Goal: Information Seeking & Learning: Learn about a topic

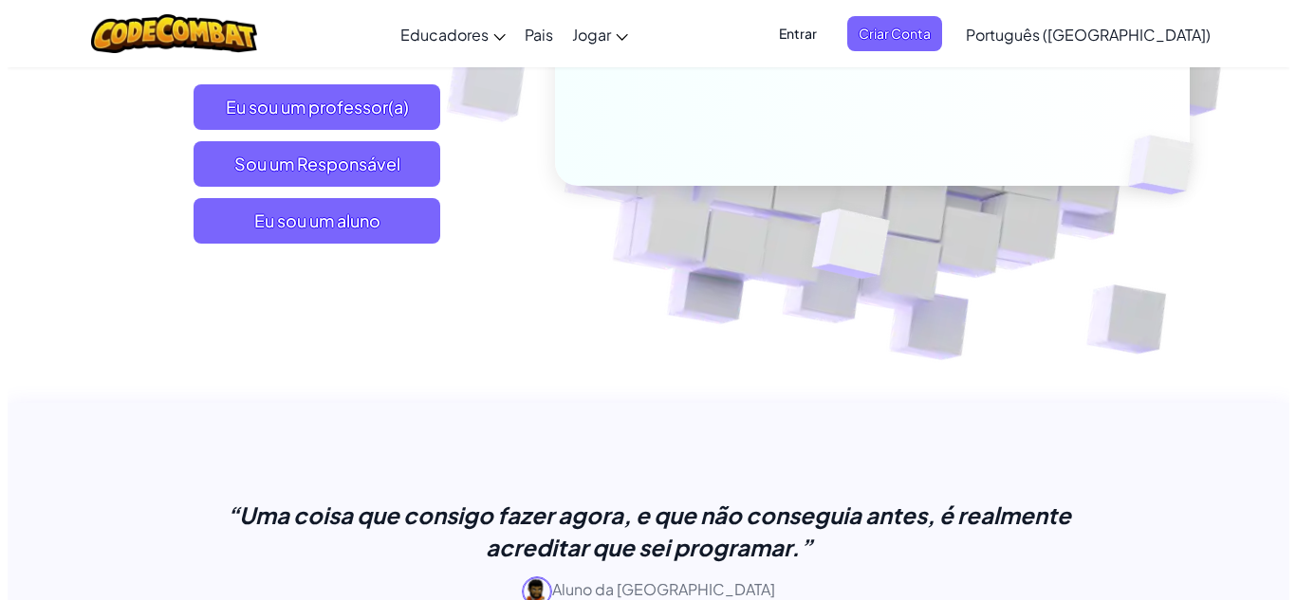
scroll to position [474, 0]
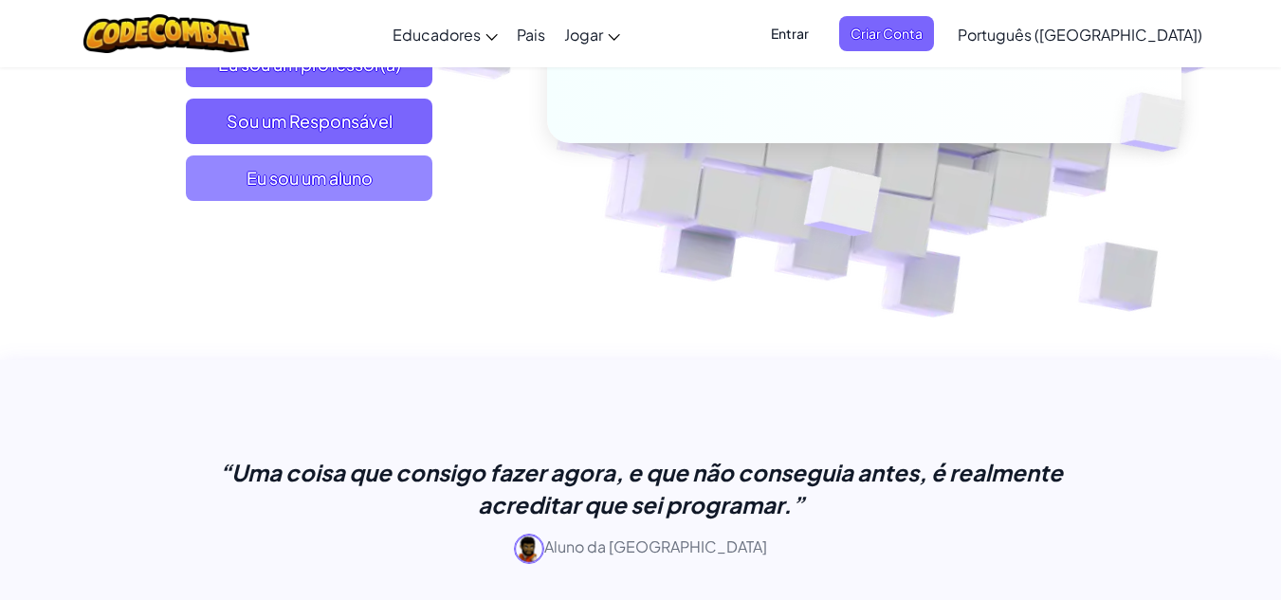
click at [351, 189] on font "Eu sou um aluno" at bounding box center [310, 178] width 126 height 23
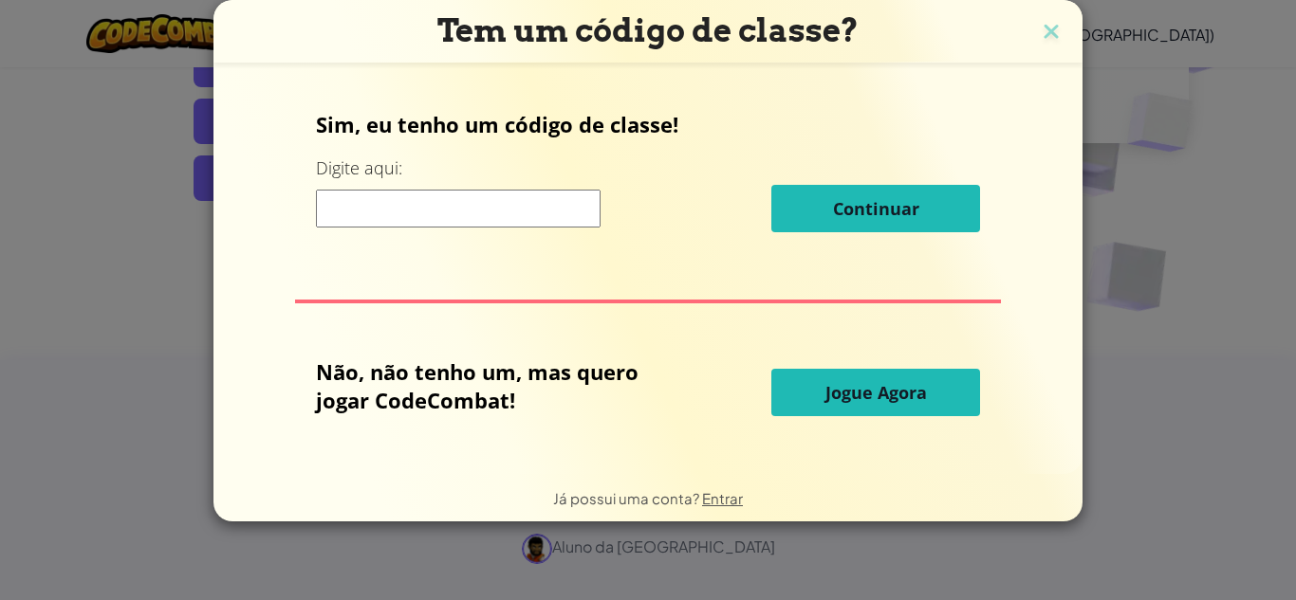
click at [355, 203] on input at bounding box center [458, 209] width 285 height 38
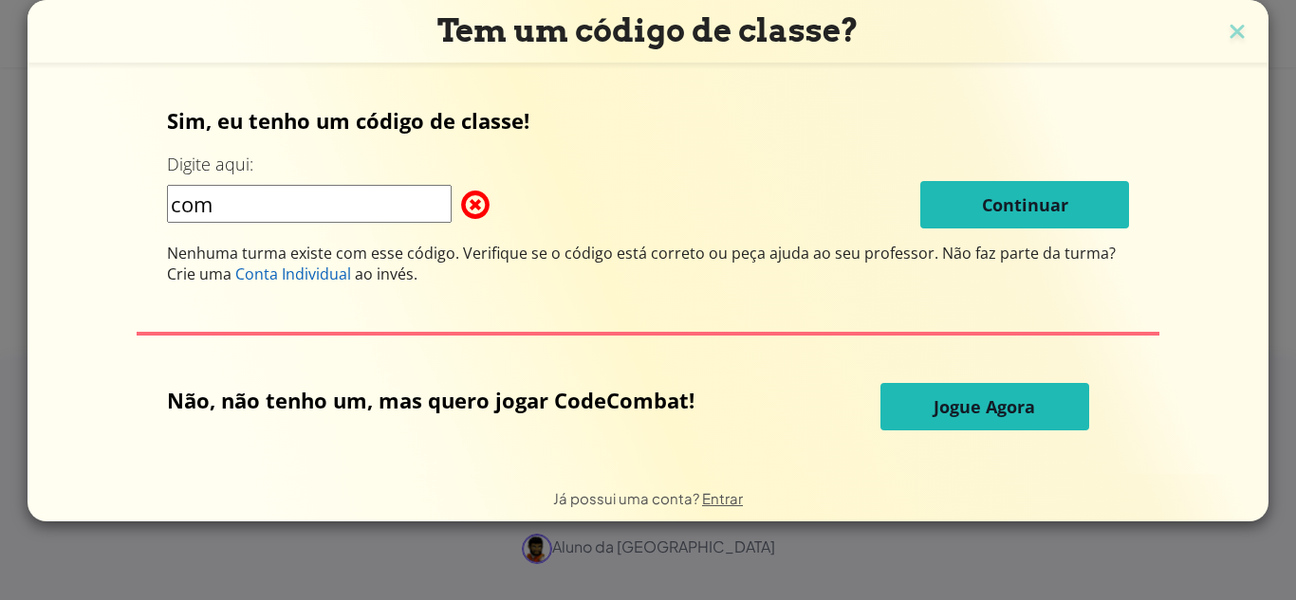
type input "com"
click at [967, 414] on font "Jogue Agora" at bounding box center [983, 407] width 101 height 23
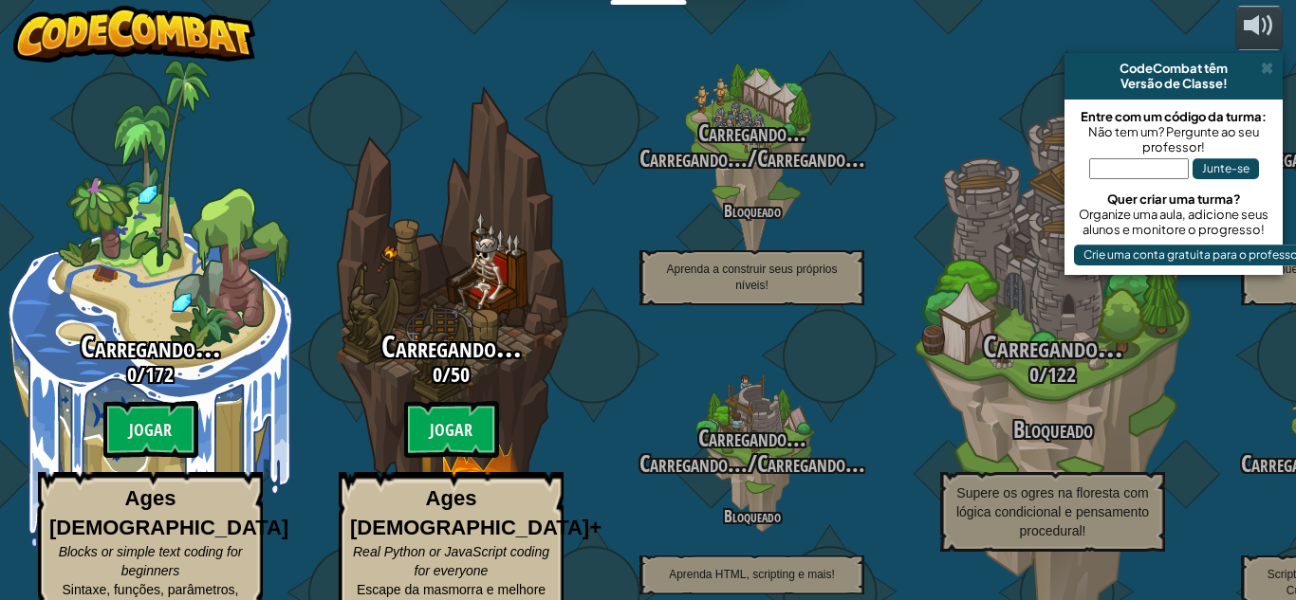
select select "pt-BR"
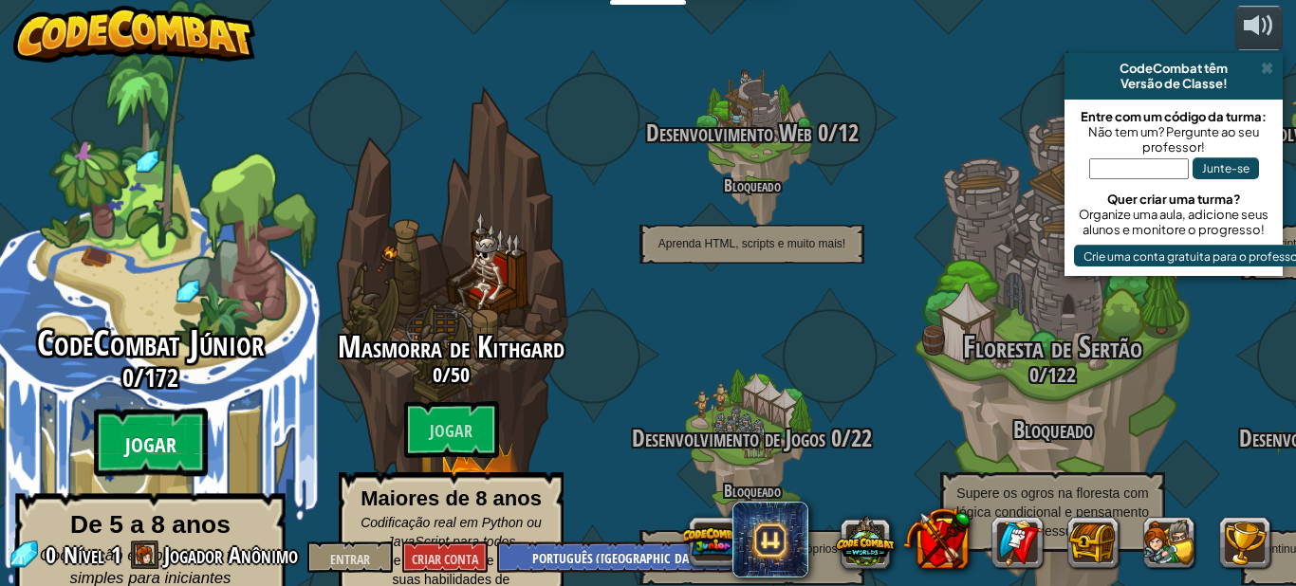
click at [138, 432] on font "Jogar" at bounding box center [150, 446] width 51 height 28
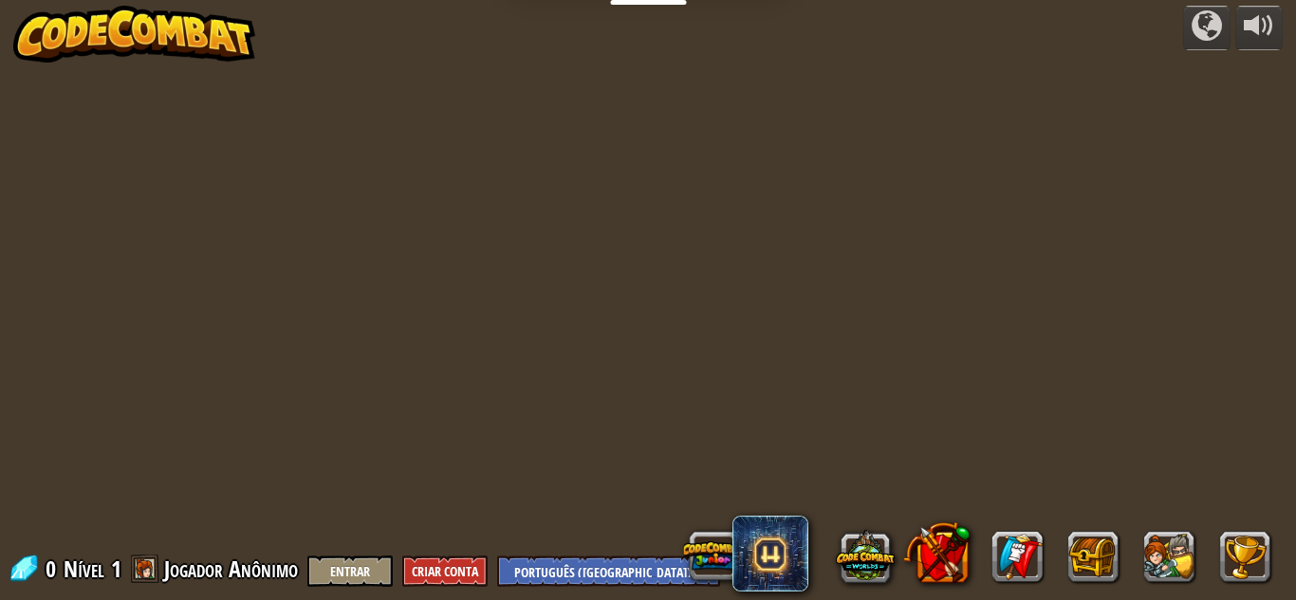
select select "pt-BR"
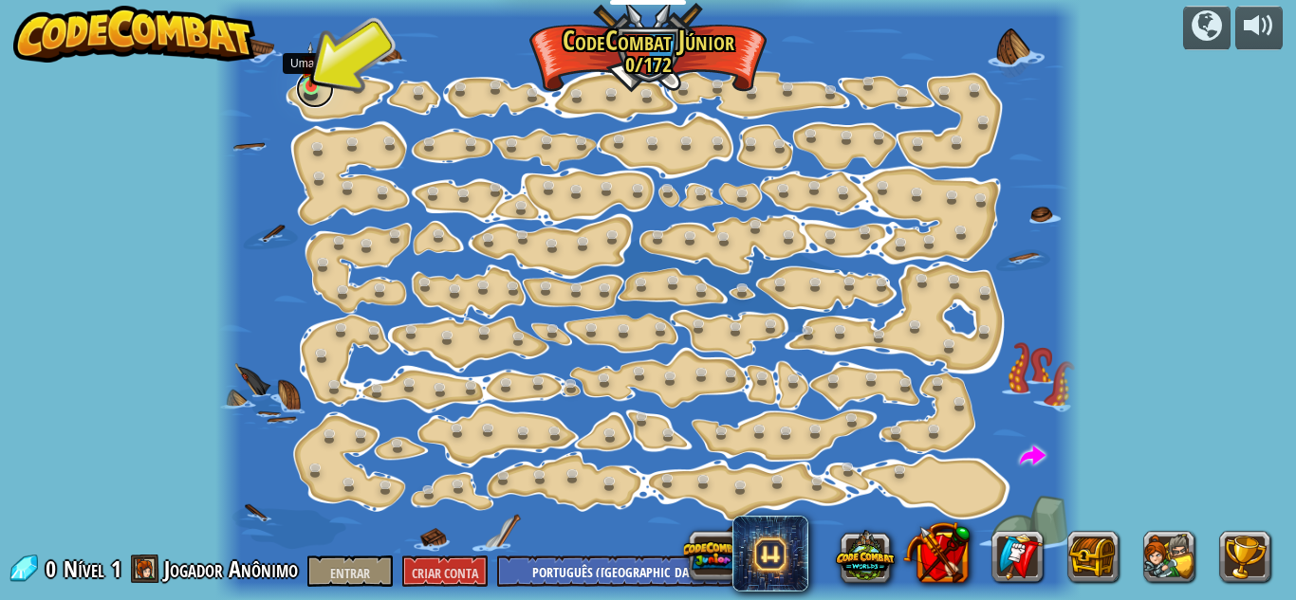
click at [310, 87] on link at bounding box center [315, 89] width 38 height 38
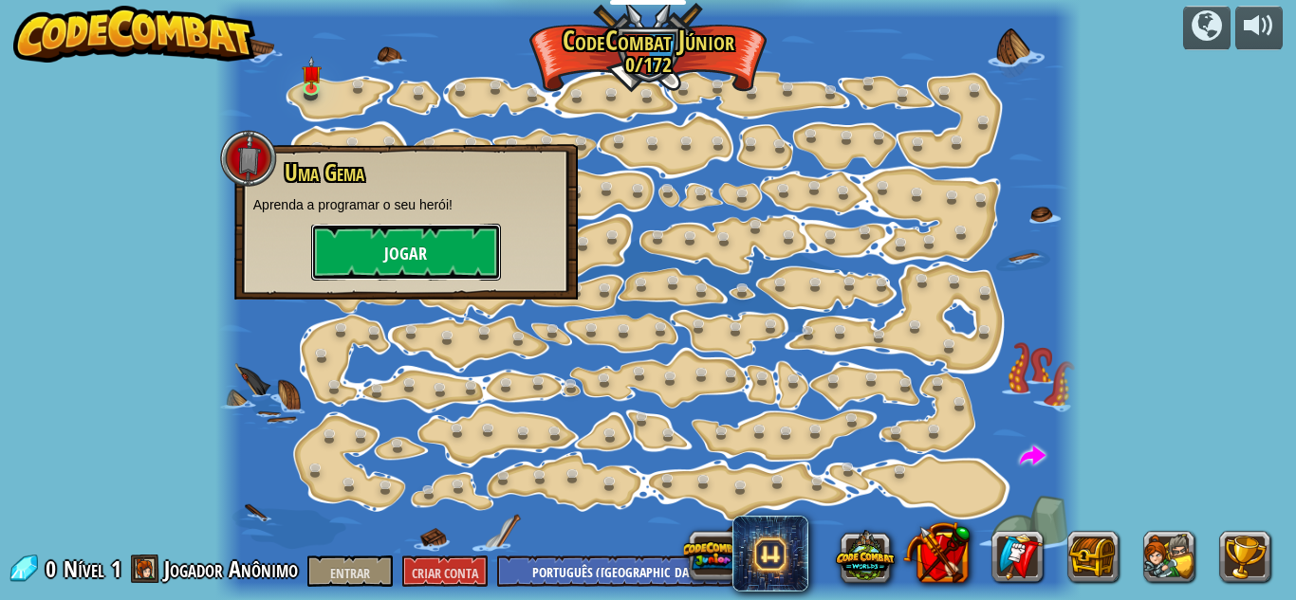
click at [358, 250] on button "Jogar" at bounding box center [406, 252] width 190 height 57
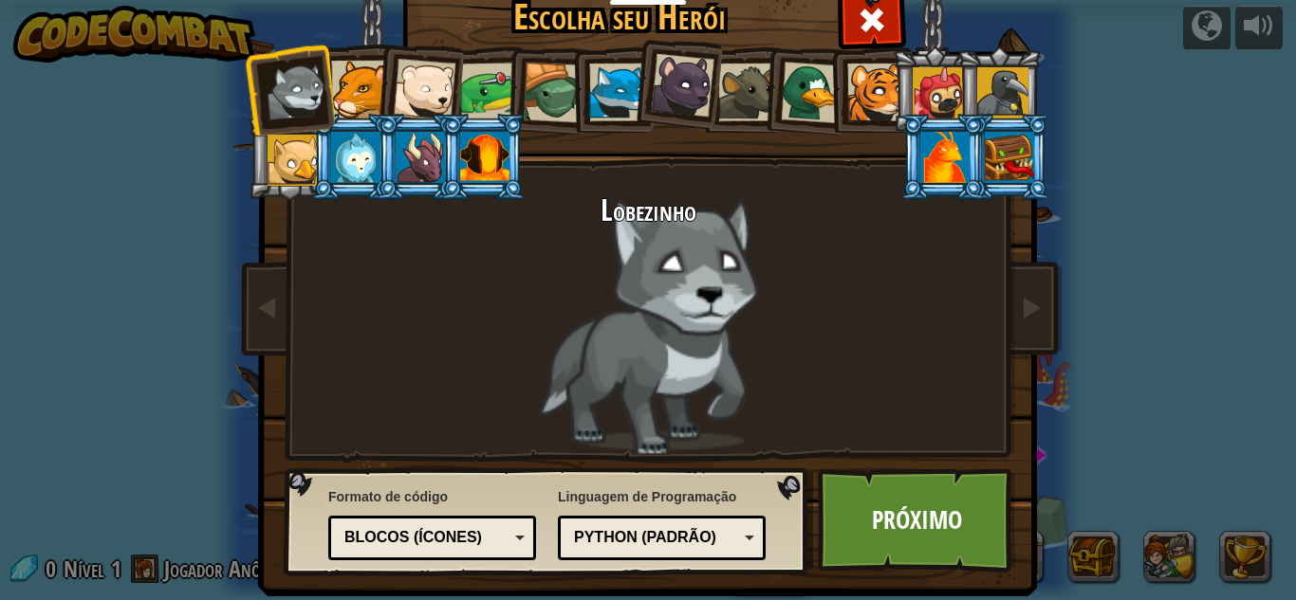
click at [468, 150] on div at bounding box center [484, 157] width 49 height 51
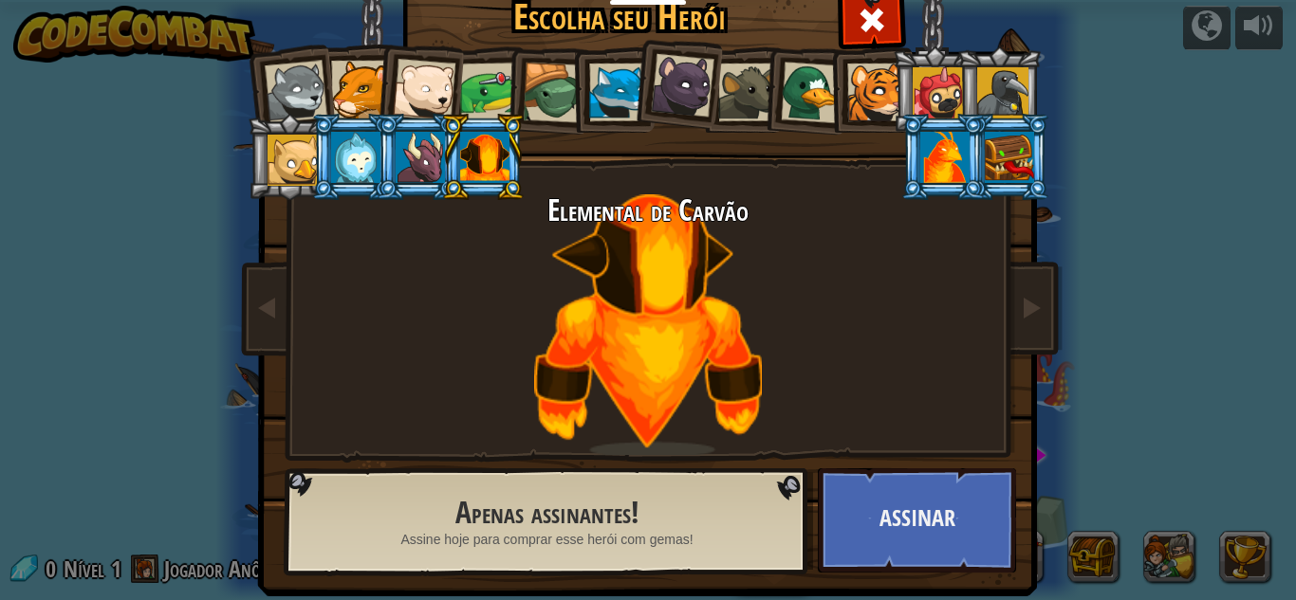
click at [355, 90] on div at bounding box center [360, 90] width 58 height 58
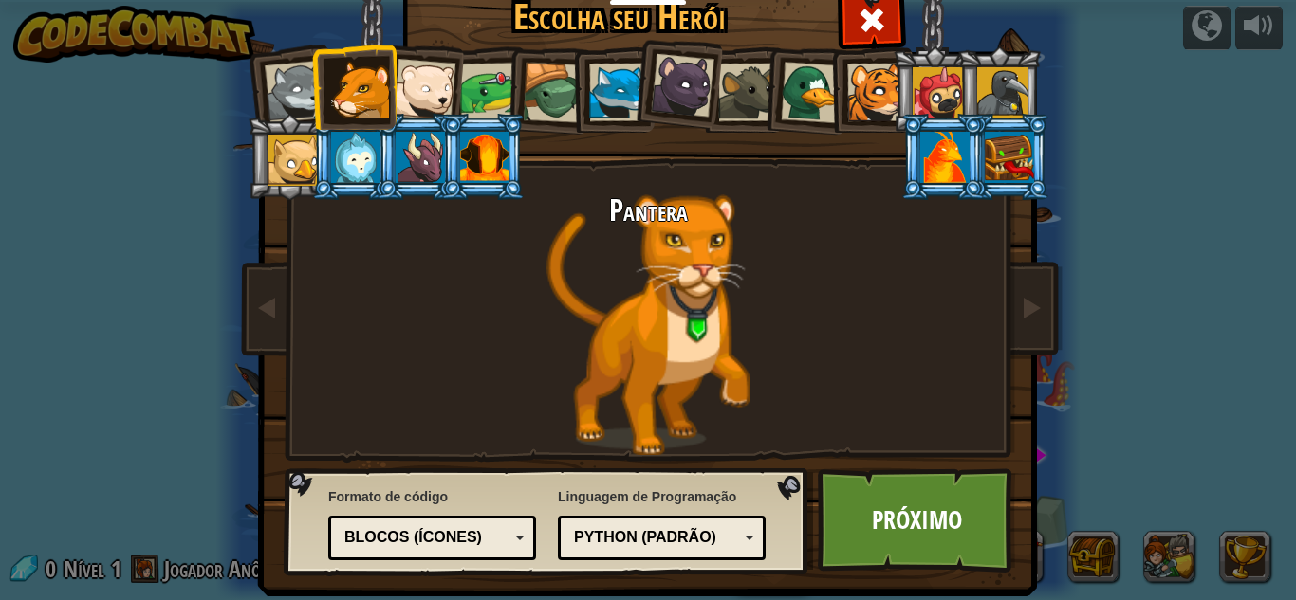
click at [419, 87] on div at bounding box center [424, 90] width 63 height 63
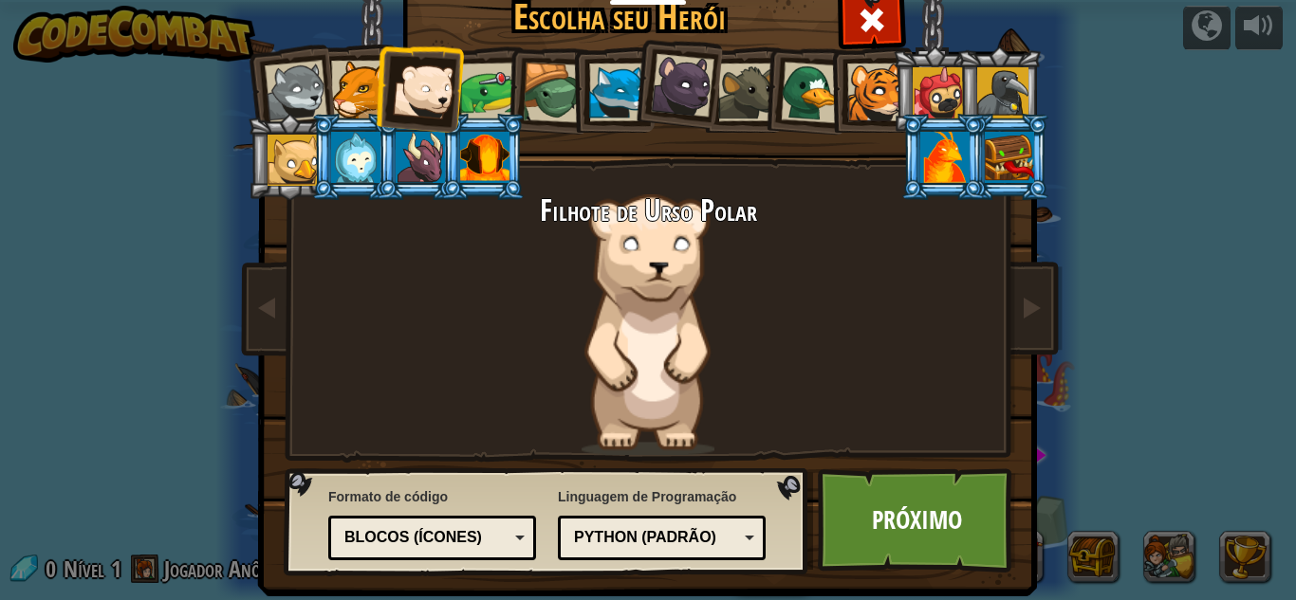
click at [465, 94] on div at bounding box center [489, 92] width 59 height 59
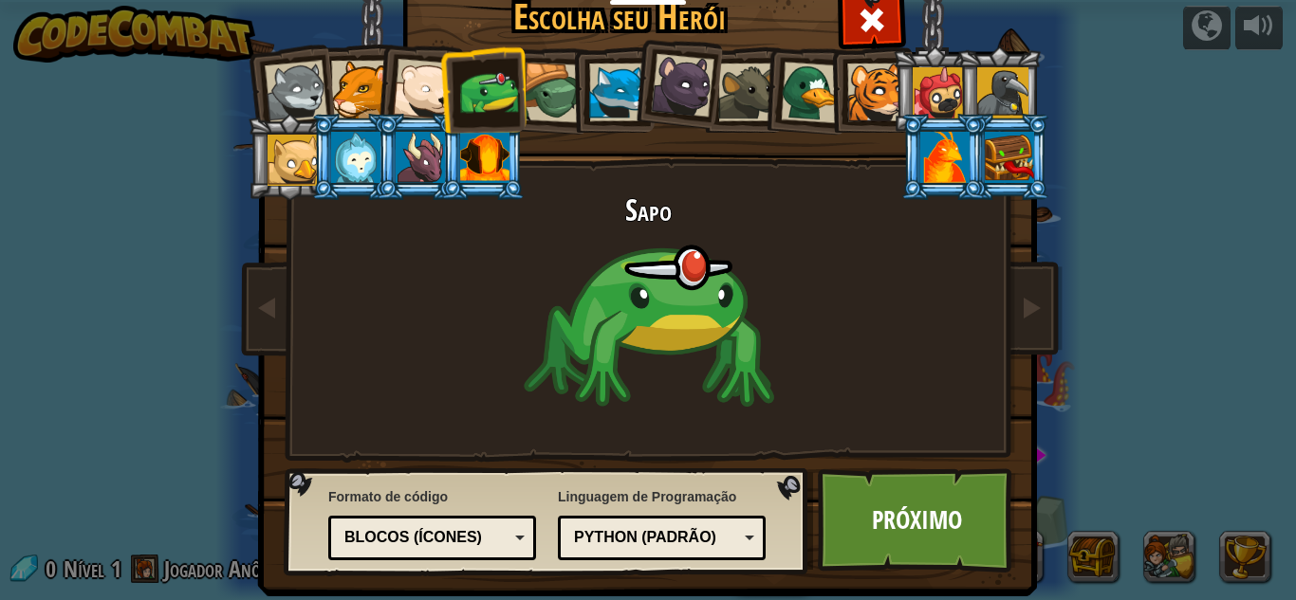
click at [546, 89] on div at bounding box center [553, 93] width 61 height 61
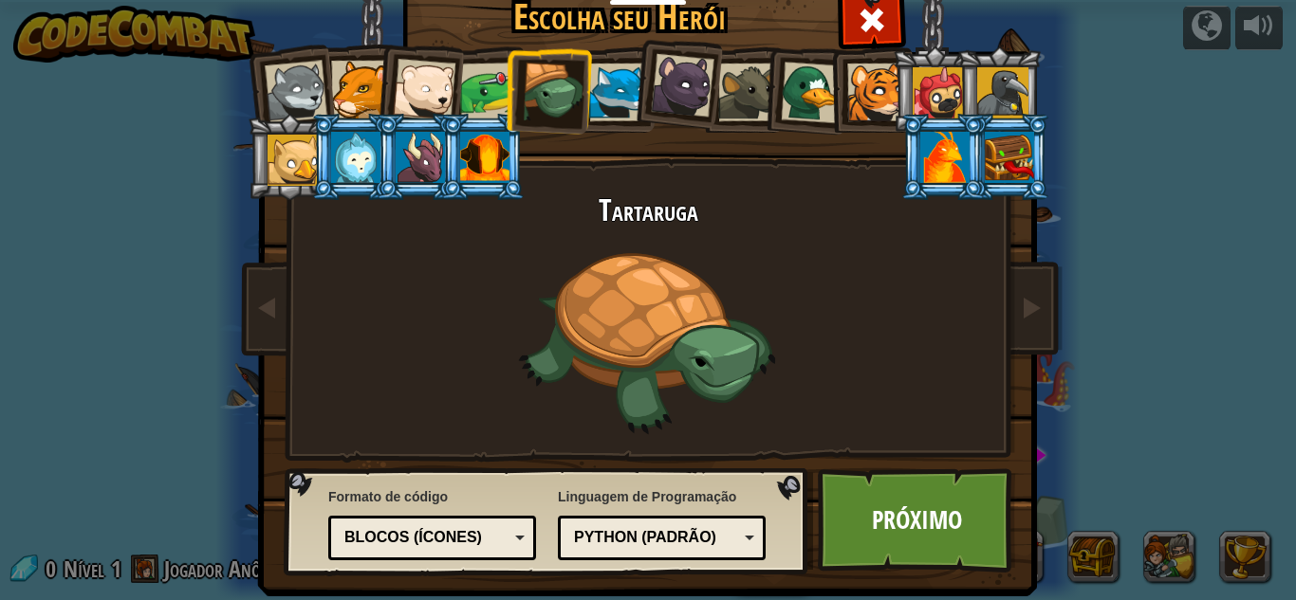
click at [631, 97] on li at bounding box center [676, 82] width 94 height 95
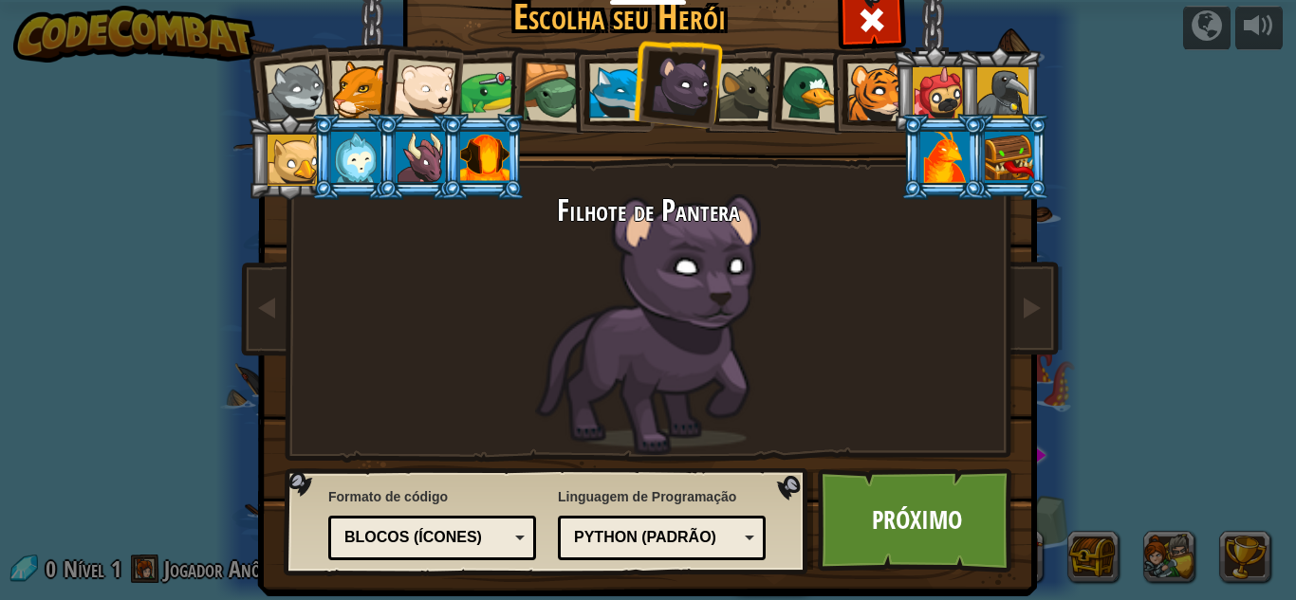
click at [611, 101] on div at bounding box center [618, 93] width 58 height 58
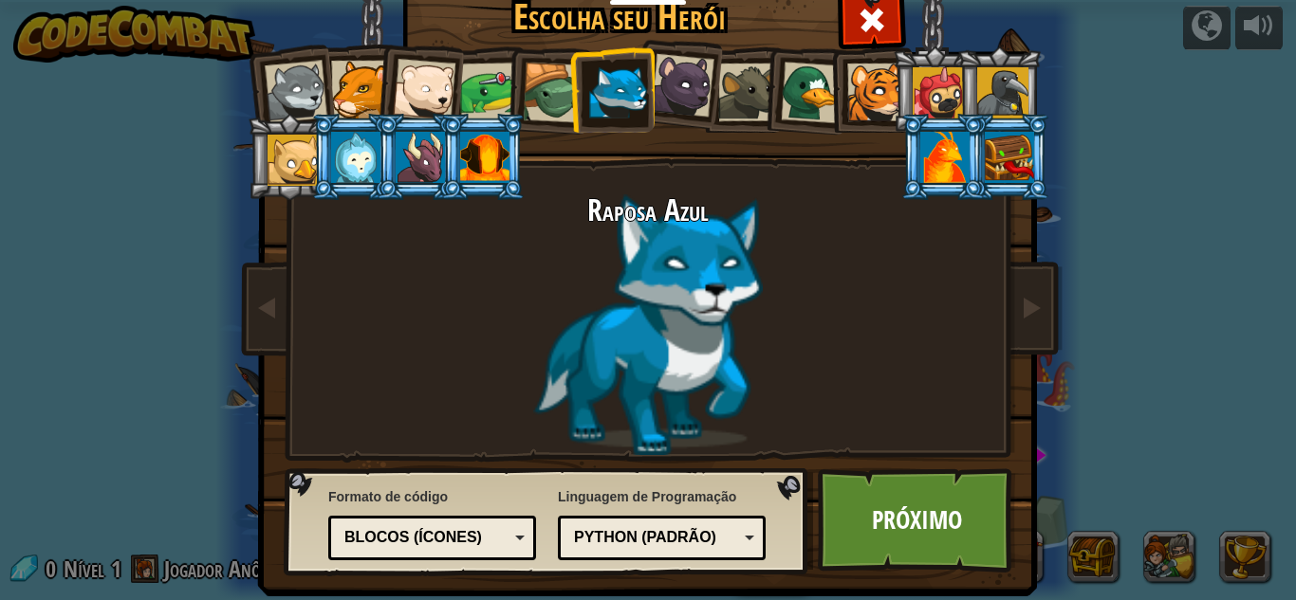
drag, startPoint x: 649, startPoint y: 103, endPoint x: 659, endPoint y: 99, distance: 11.5
click at [655, 101] on div at bounding box center [683, 86] width 64 height 64
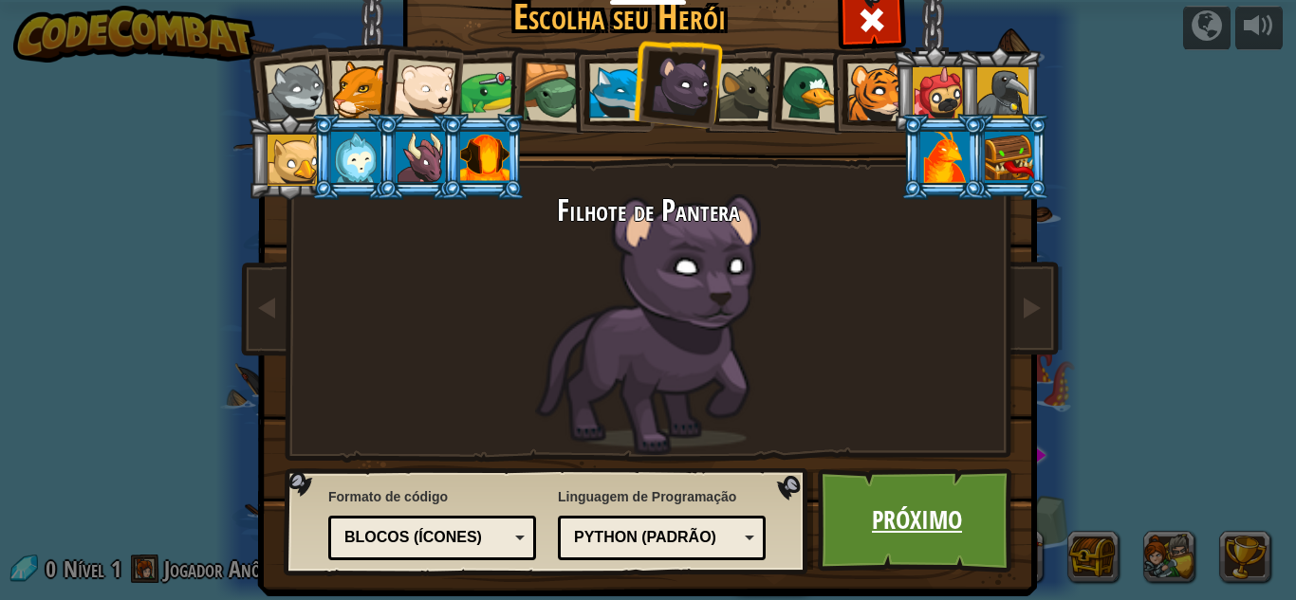
click at [872, 528] on font "Próximo" at bounding box center [917, 520] width 90 height 34
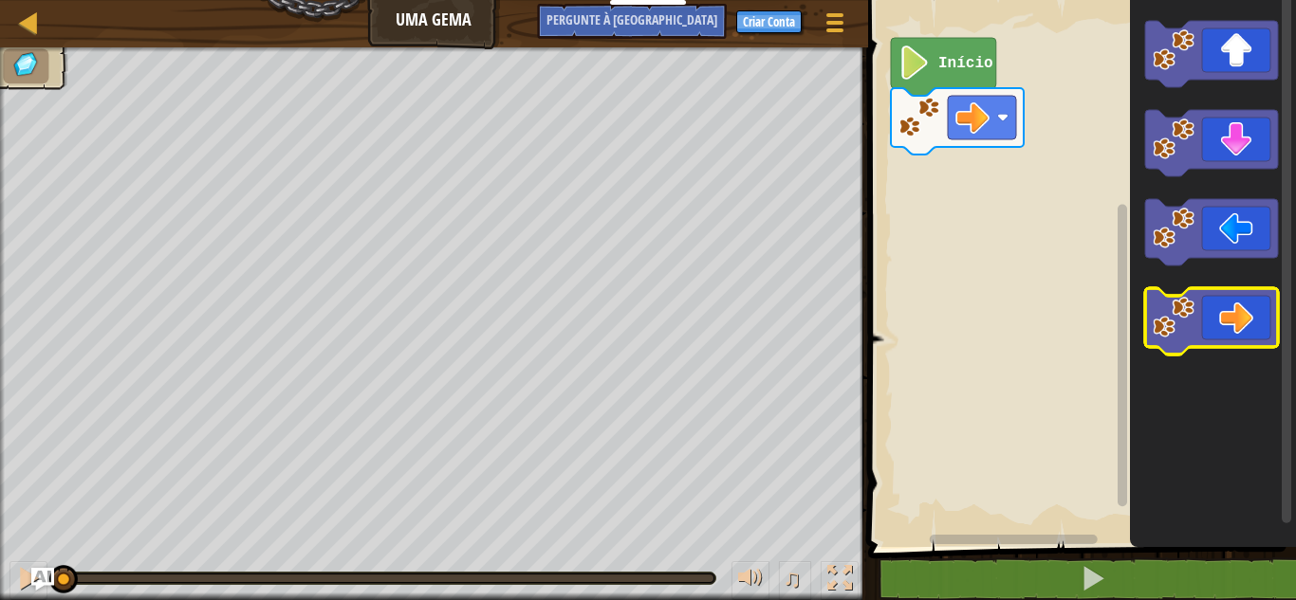
click at [1229, 317] on icon "Espaço de trabalho do Blockly" at bounding box center [1211, 321] width 133 height 66
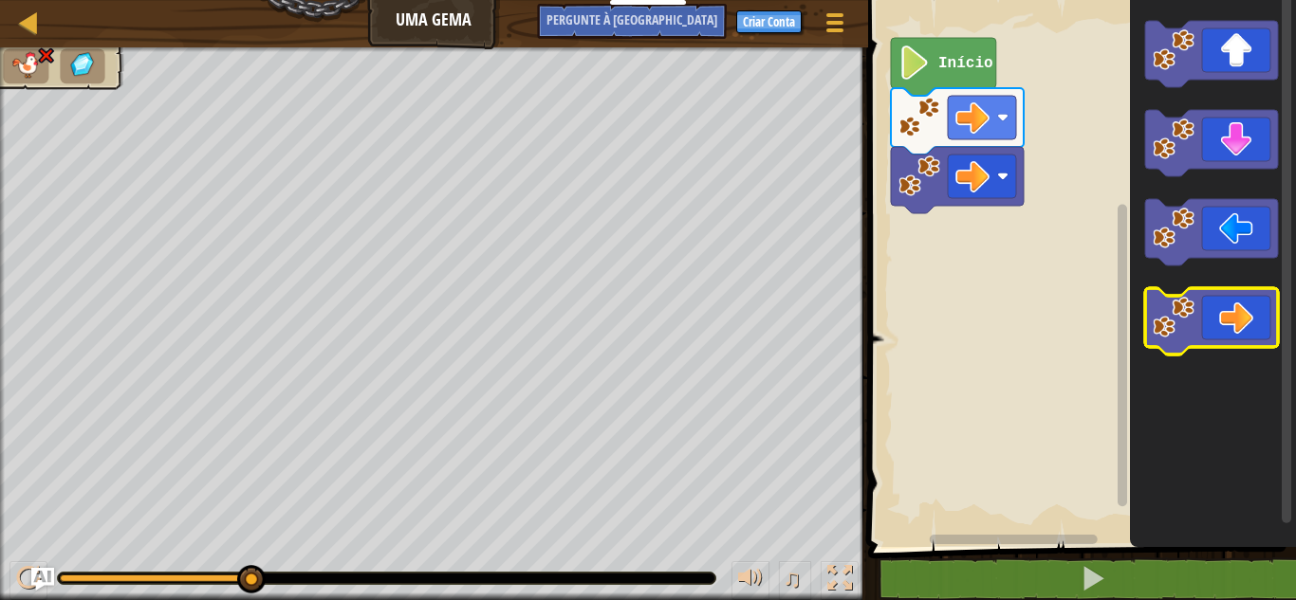
click at [1223, 316] on icon "Espaço de trabalho do Blockly" at bounding box center [1211, 321] width 133 height 66
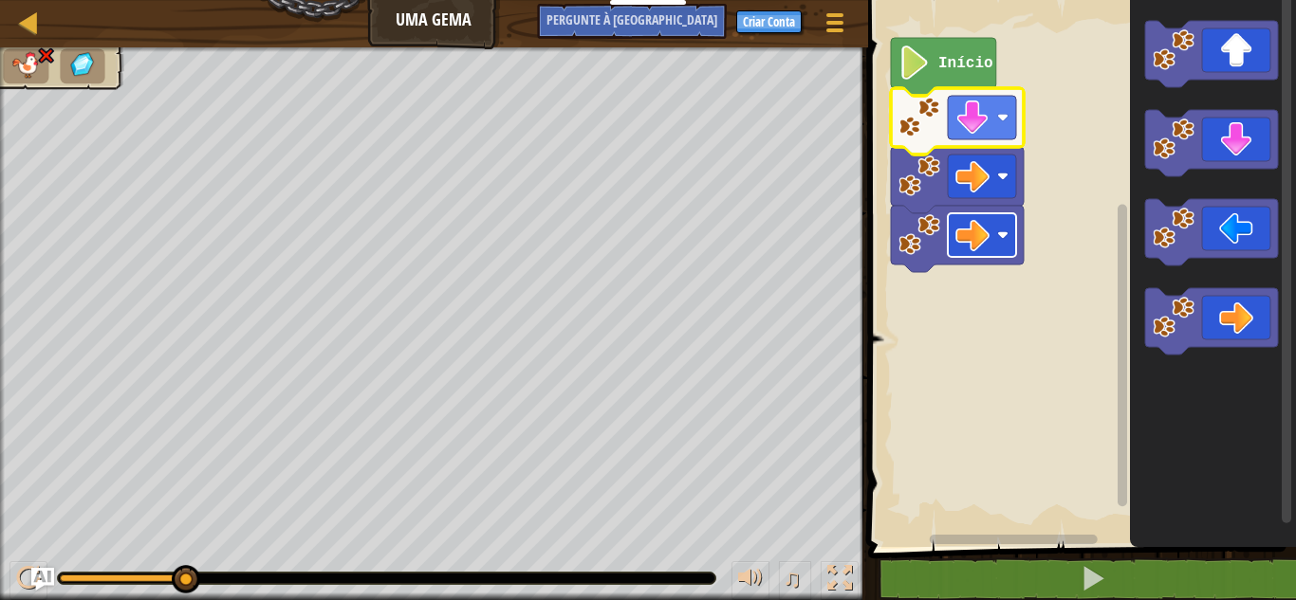
click at [981, 240] on image "Espaço de trabalho do Blockly" at bounding box center [972, 235] width 34 height 34
click at [973, 127] on image "Espaço de trabalho do Blockly" at bounding box center [972, 118] width 34 height 34
click at [985, 179] on image "Espaço de trabalho do Blockly" at bounding box center [972, 176] width 34 height 34
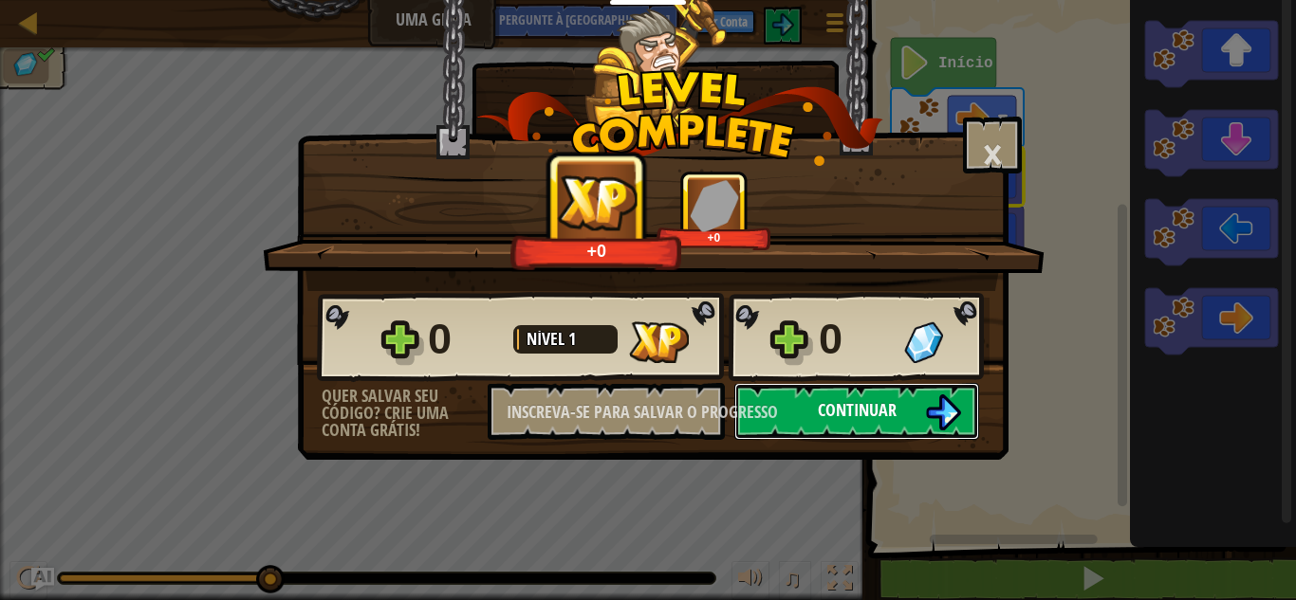
click at [878, 400] on font "Continuar" at bounding box center [857, 410] width 79 height 24
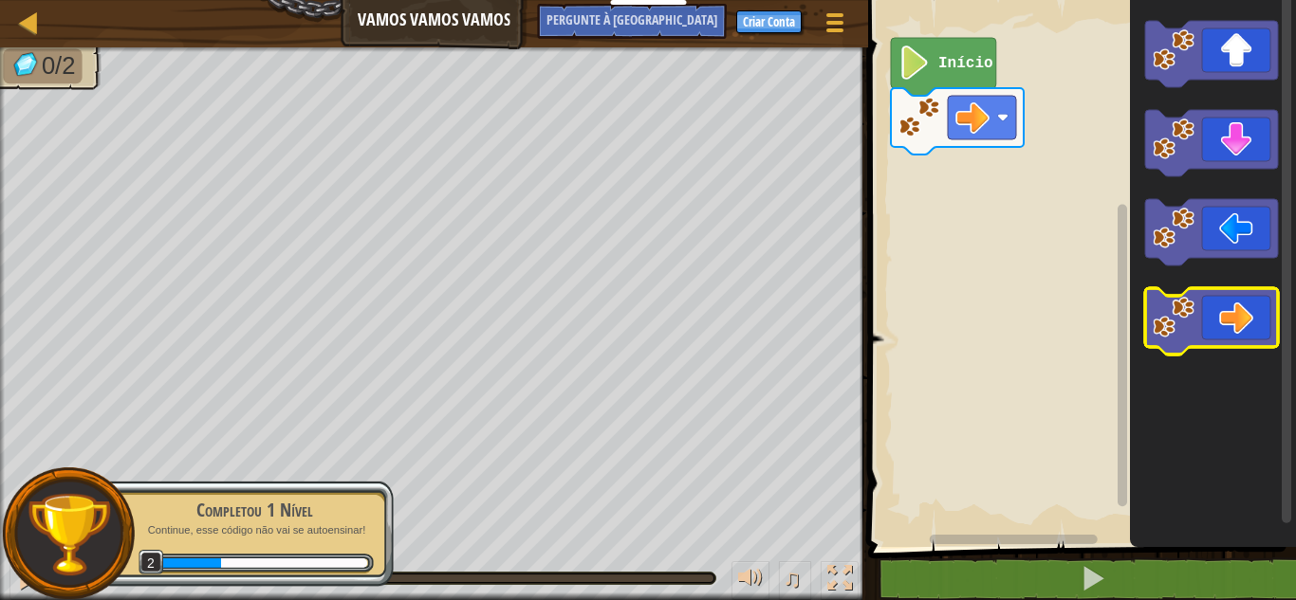
click at [1240, 334] on icon "Espaço de trabalho do Blockly" at bounding box center [1211, 321] width 133 height 66
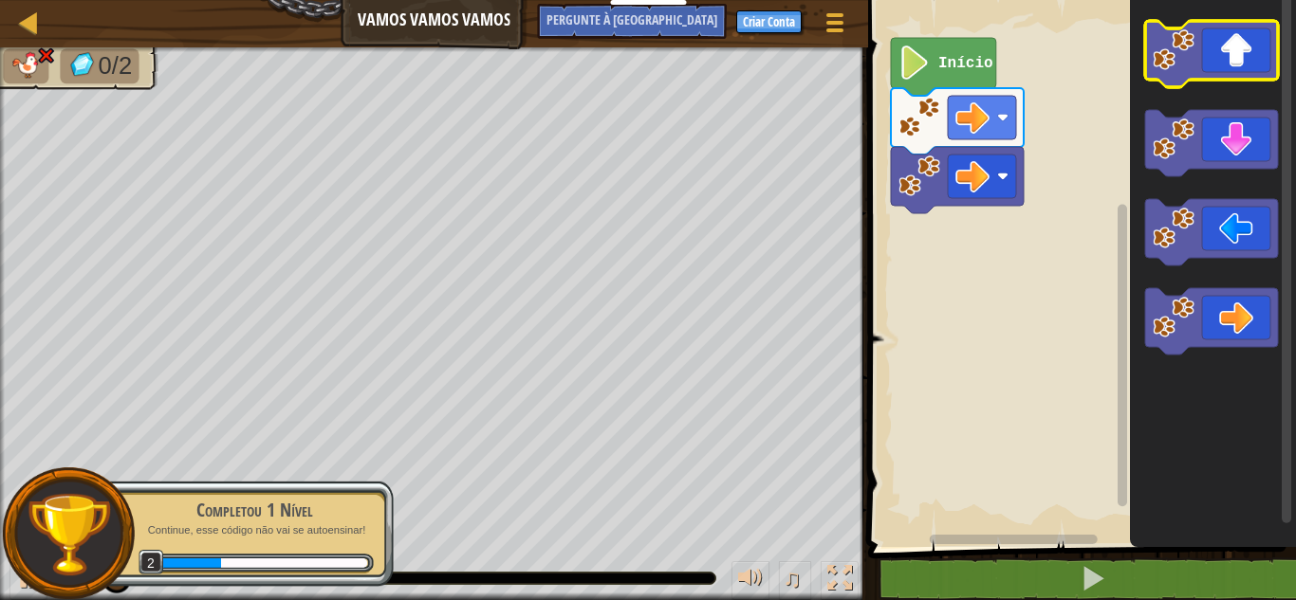
click at [1233, 65] on icon "Espaço de trabalho do Blockly" at bounding box center [1211, 54] width 133 height 66
